Goal: Task Accomplishment & Management: Manage account settings

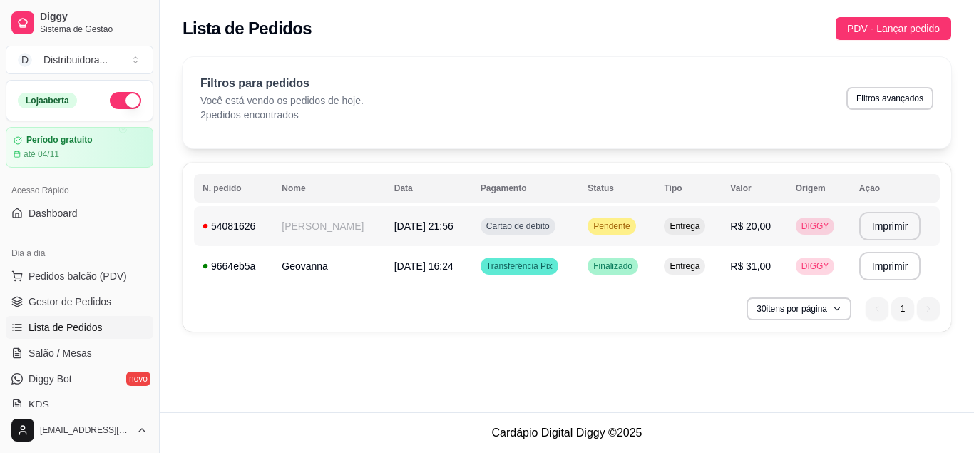
click at [443, 226] on td "[DATE] 21:56" at bounding box center [429, 226] width 86 height 40
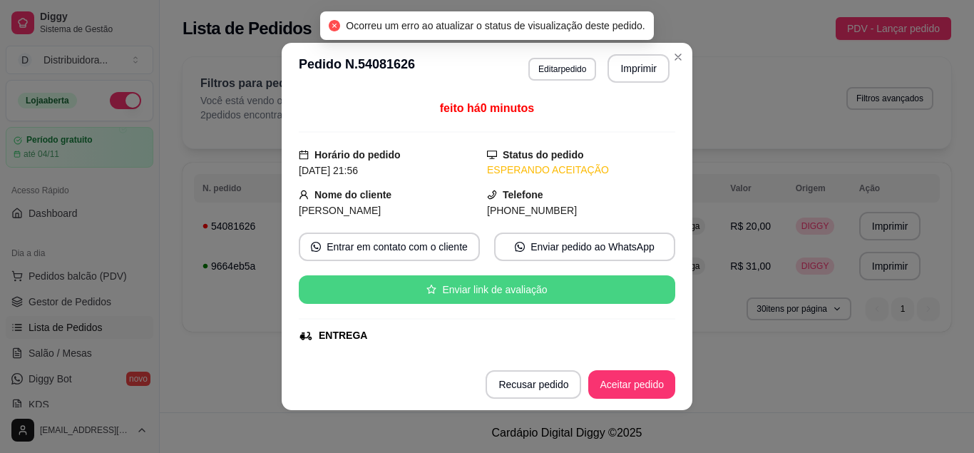
click at [631, 384] on button "Aceitar pedido" at bounding box center [631, 384] width 87 height 29
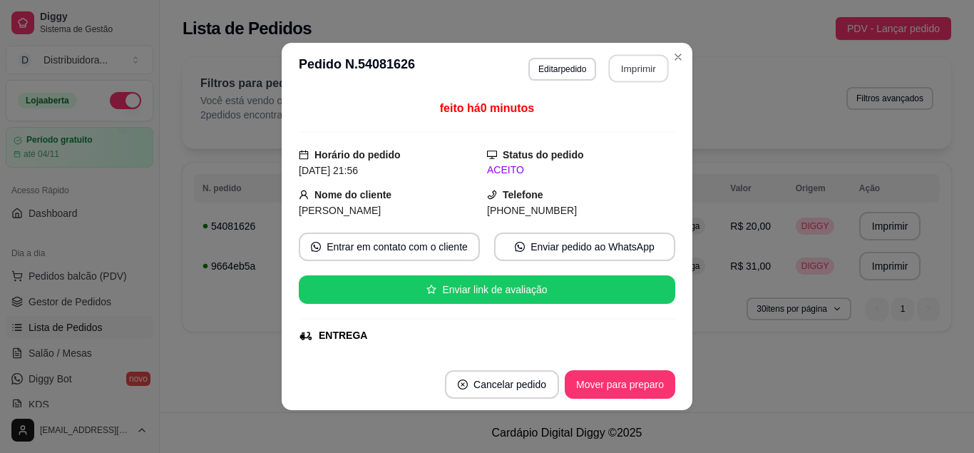
click at [629, 63] on button "Imprimir" at bounding box center [639, 69] width 60 height 28
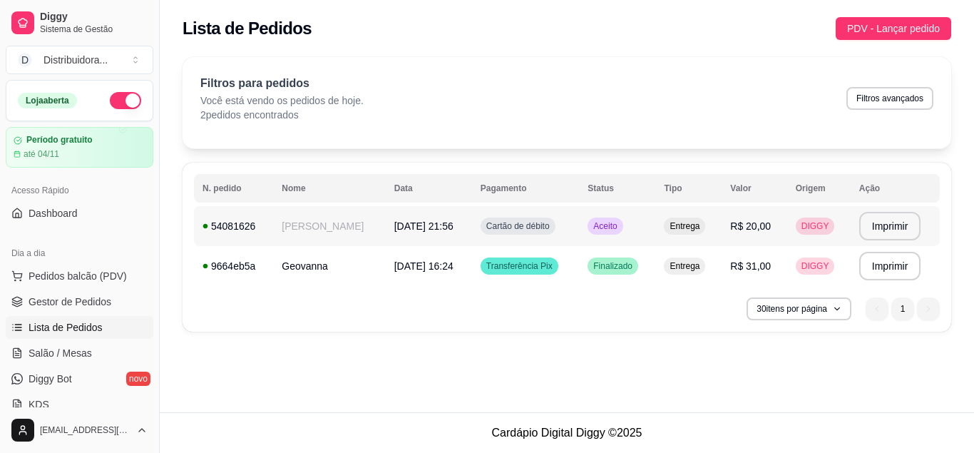
click at [278, 227] on td "[PERSON_NAME]" at bounding box center [329, 226] width 112 height 40
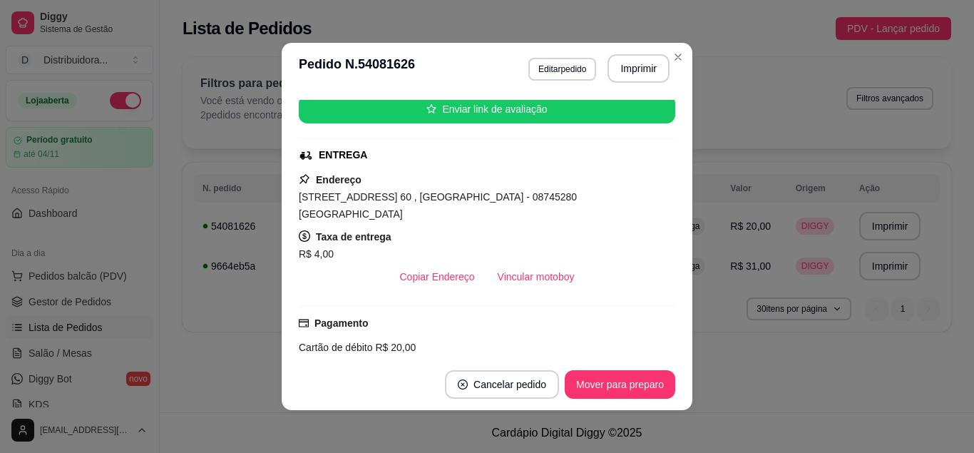
scroll to position [301, 0]
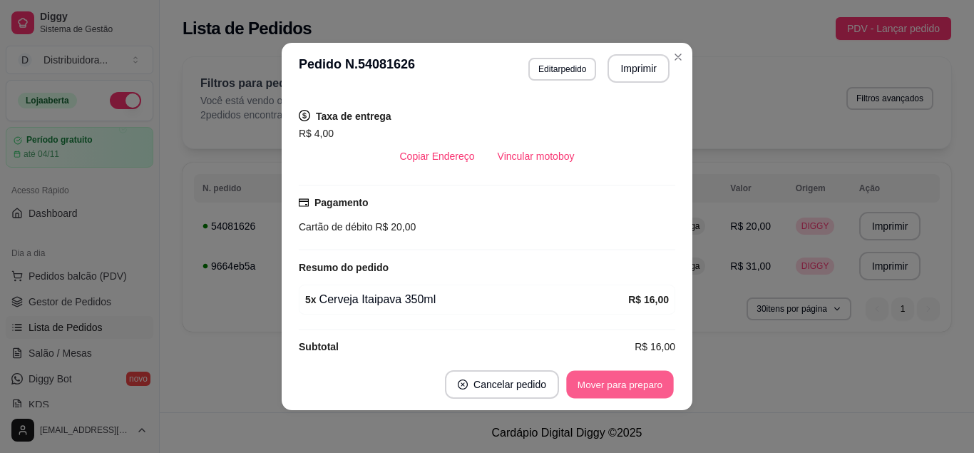
click at [615, 393] on button "Mover para preparo" at bounding box center [619, 385] width 107 height 28
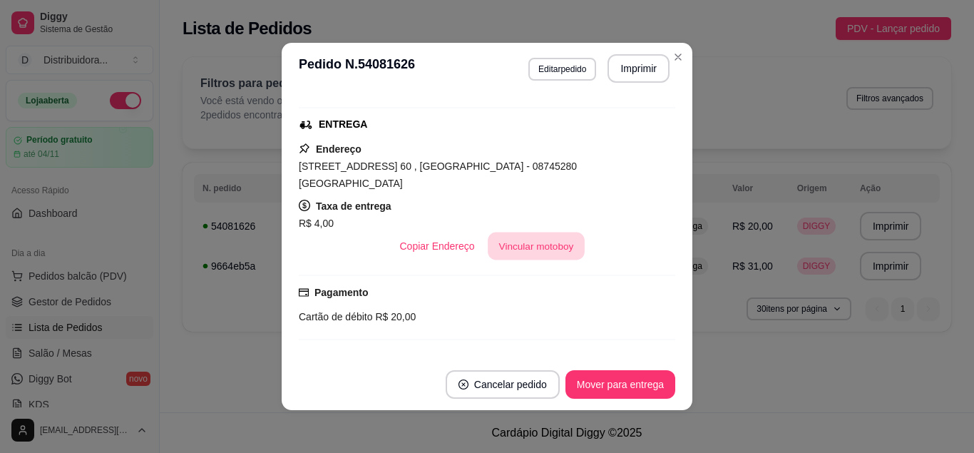
click at [533, 232] on button "Vincular motoboy" at bounding box center [536, 246] width 97 height 28
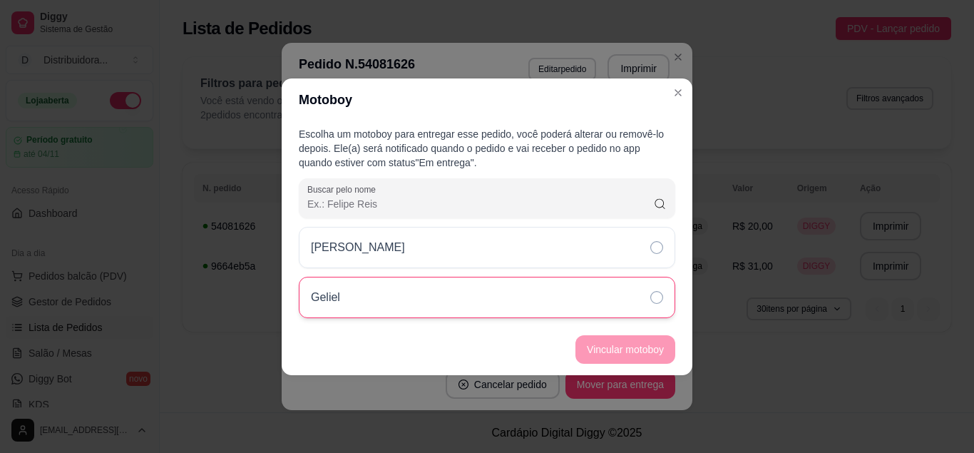
click at [659, 295] on icon at bounding box center [656, 297] width 13 height 13
click at [654, 343] on button "Vincular motoboy" at bounding box center [625, 349] width 100 height 29
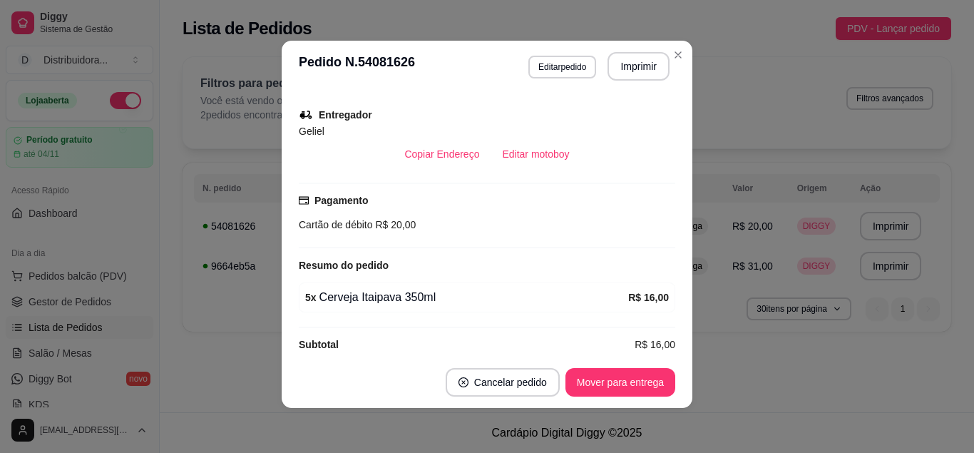
scroll to position [3, 0]
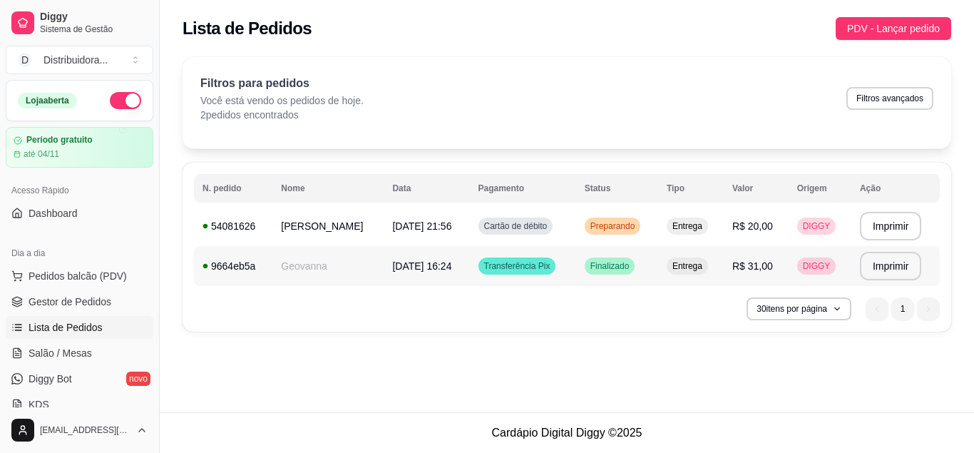
click at [399, 224] on span "[DATE] 21:56" at bounding box center [421, 225] width 59 height 11
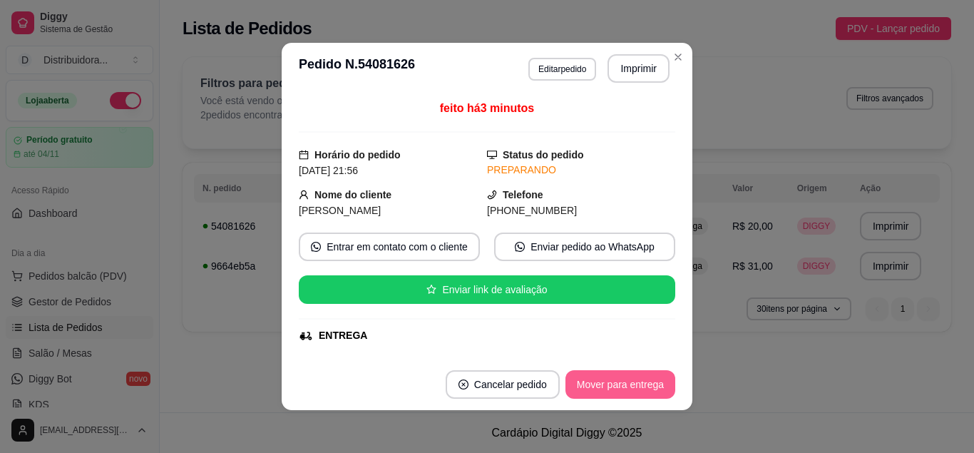
click at [617, 391] on button "Mover para entrega" at bounding box center [620, 384] width 110 height 29
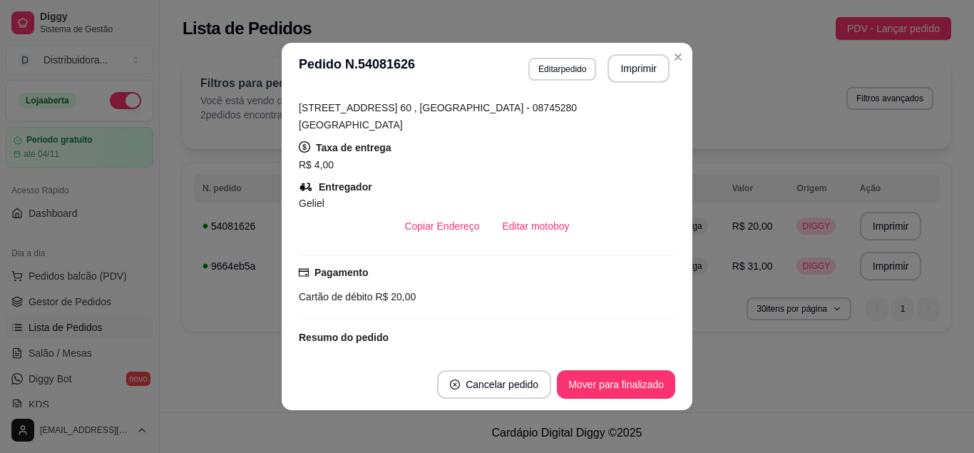
scroll to position [339, 0]
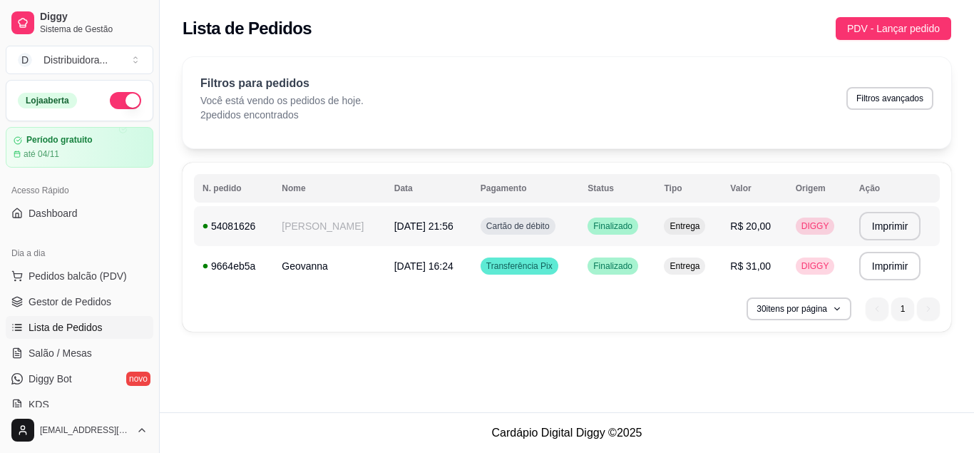
click at [316, 225] on td "[PERSON_NAME]" at bounding box center [329, 226] width 112 height 40
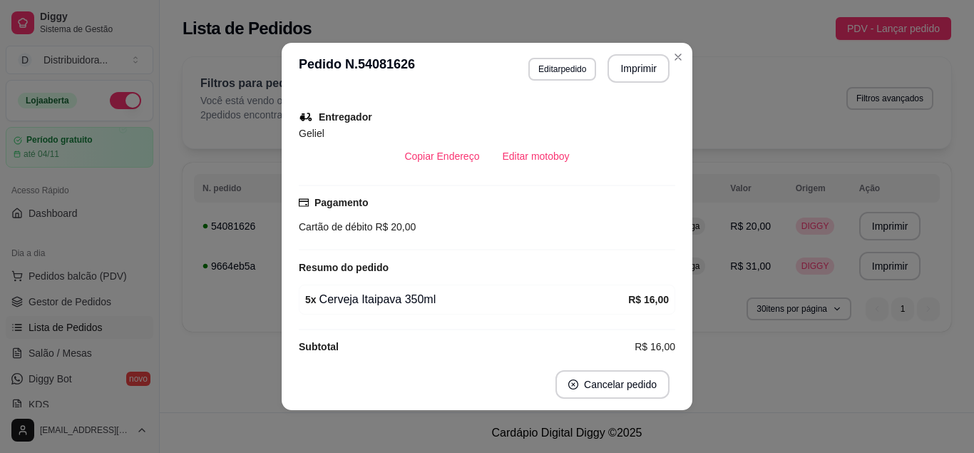
scroll to position [3, 0]
